Goal: Information Seeking & Learning: Learn about a topic

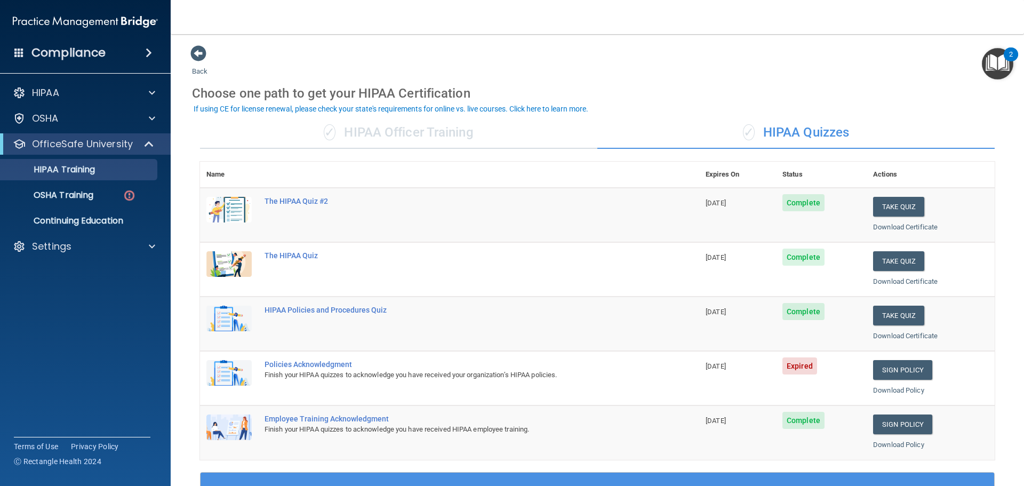
click at [70, 57] on h4 "Compliance" at bounding box center [68, 52] width 74 height 15
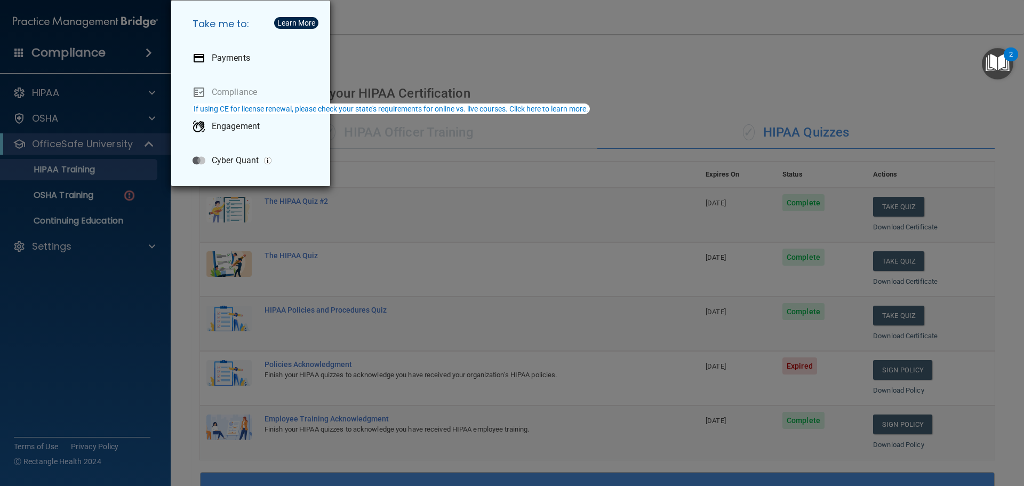
click at [64, 125] on div "Take me to: Payments Compliance Engagement Cyber Quant" at bounding box center [512, 243] width 1024 height 486
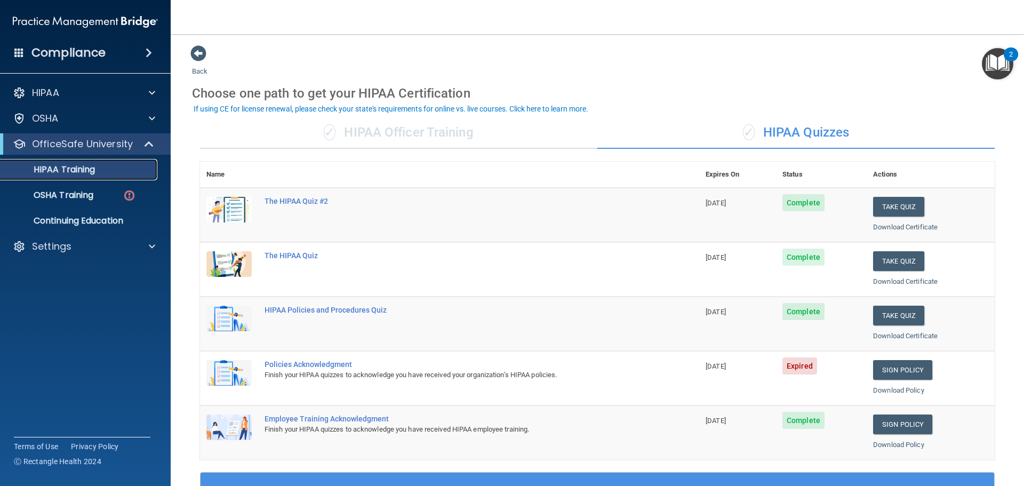
click at [73, 171] on p "HIPAA Training" at bounding box center [51, 169] width 88 height 11
click at [93, 195] on p "OSHA Training" at bounding box center [50, 195] width 86 height 11
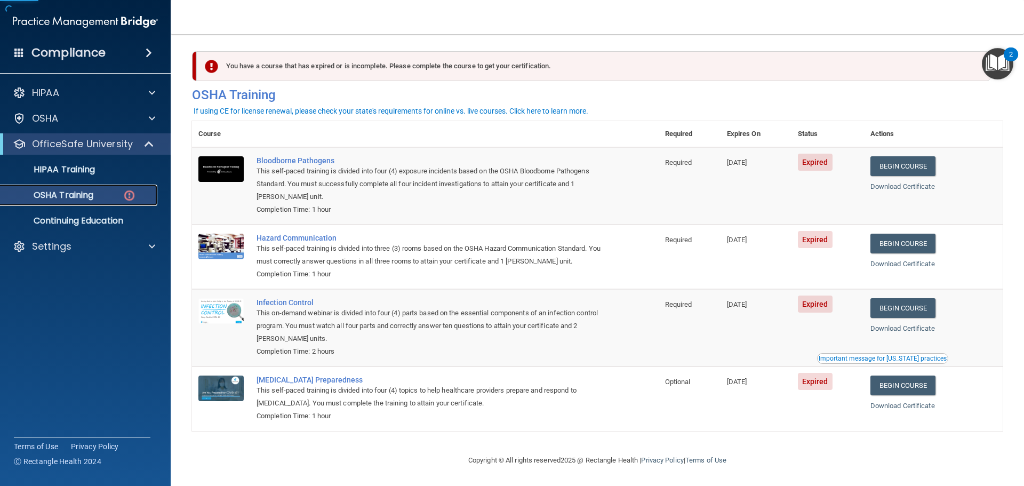
scroll to position [5, 0]
